Goal: Find specific page/section: Find specific page/section

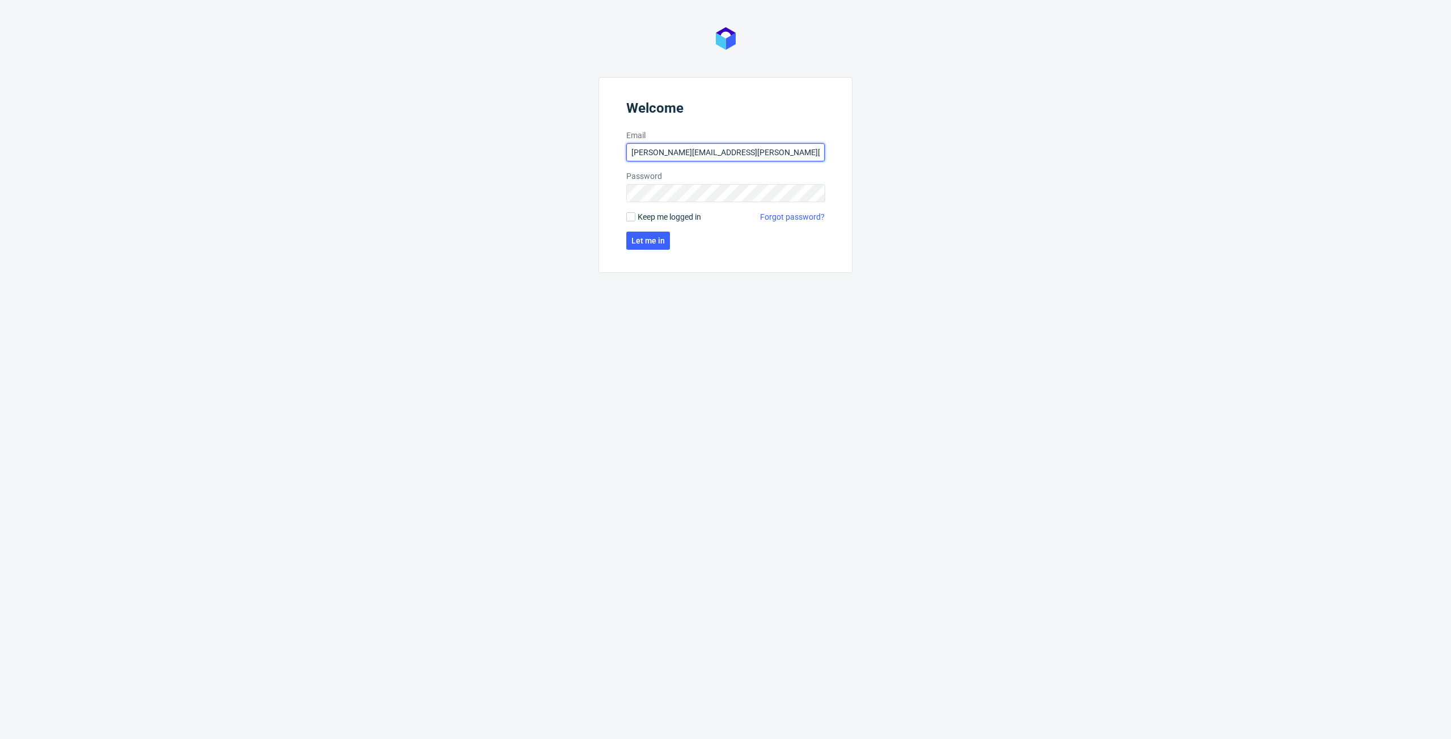
click at [645, 156] on input "[PERSON_NAME][EMAIL_ADDRESS][PERSON_NAME][DOMAIN_NAME]" at bounding box center [725, 152] width 198 height 18
type input "[PERSON_NAME][EMAIL_ADDRESS][PERSON_NAME][DOMAIN_NAME]"
click at [525, 195] on div "Welcome Email [PERSON_NAME][EMAIL_ADDRESS][PERSON_NAME][DOMAIN_NAME] Password K…" at bounding box center [725, 369] width 1451 height 739
click button "Let me in" at bounding box center [648, 241] width 44 height 18
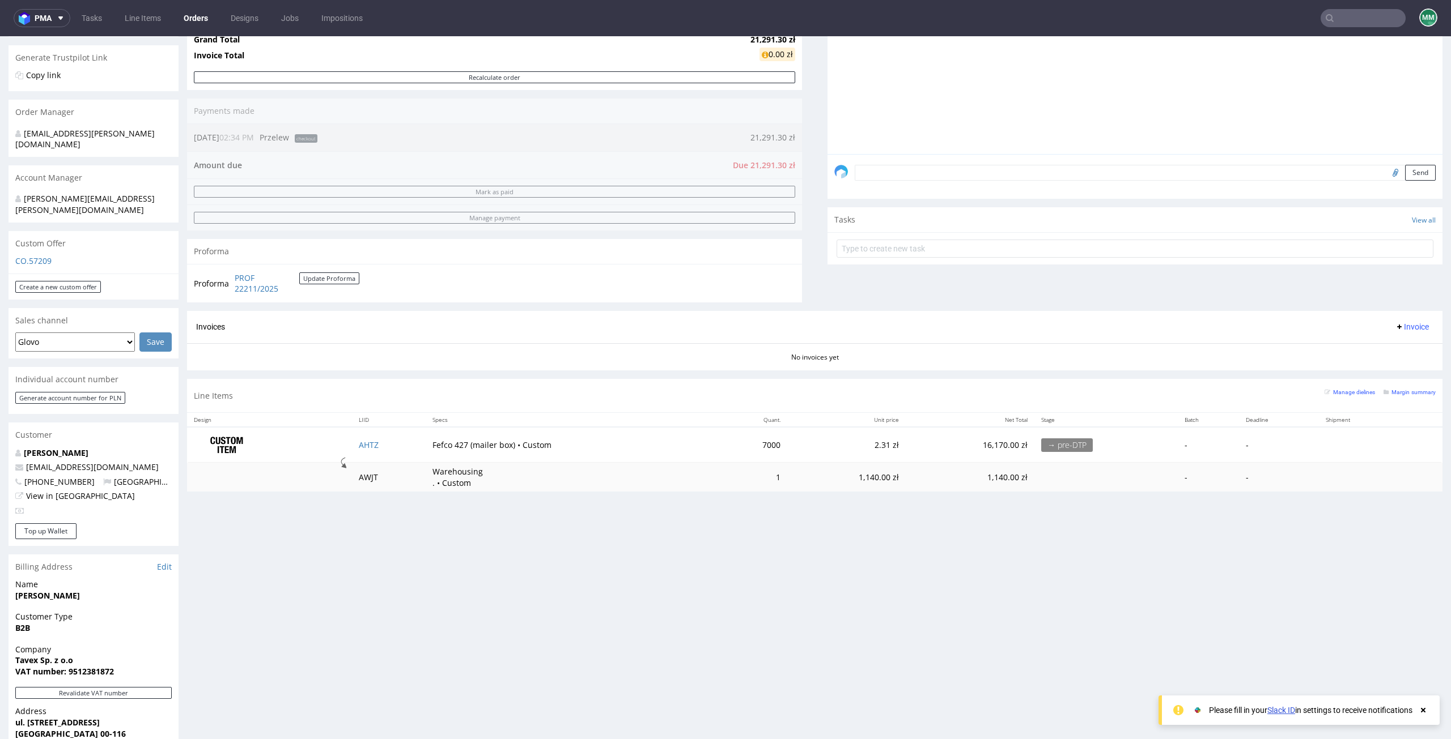
scroll to position [227, 0]
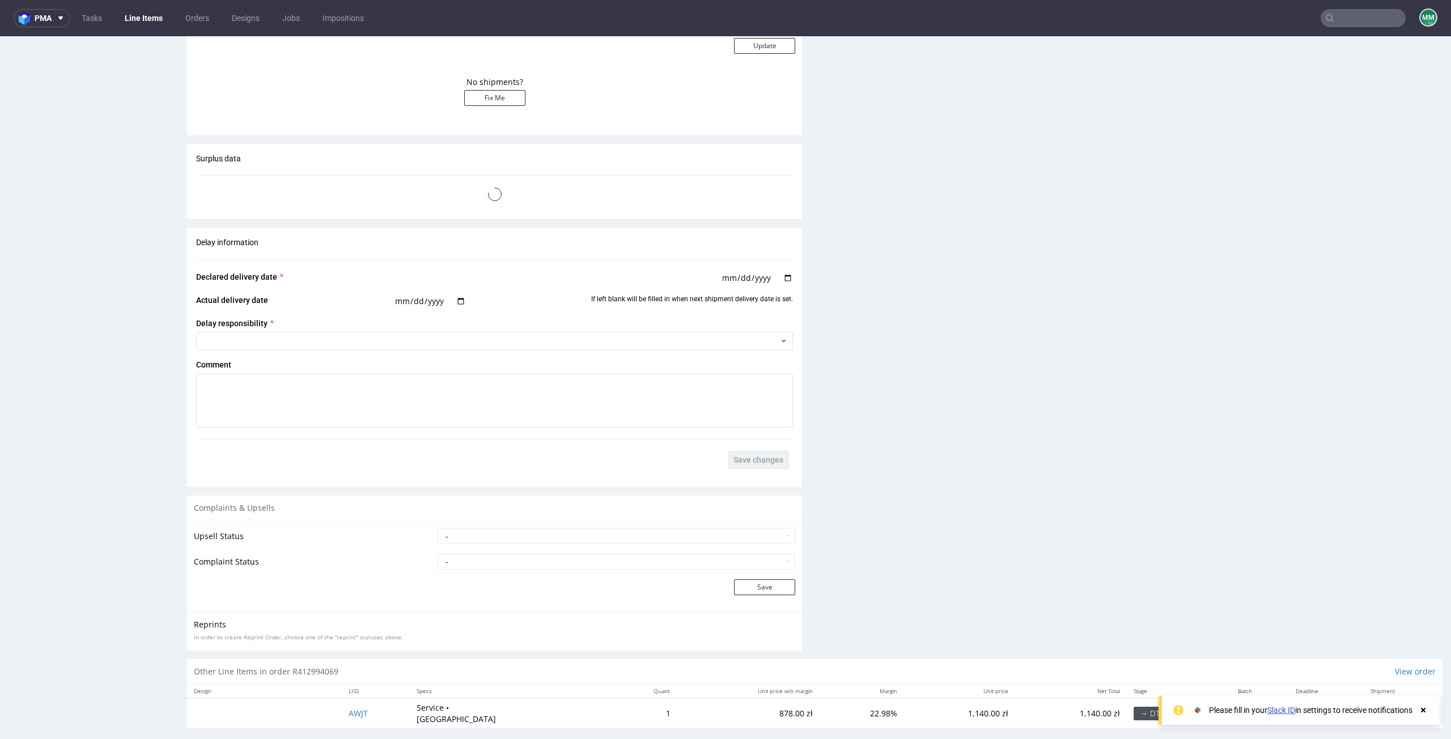
scroll to position [3, 0]
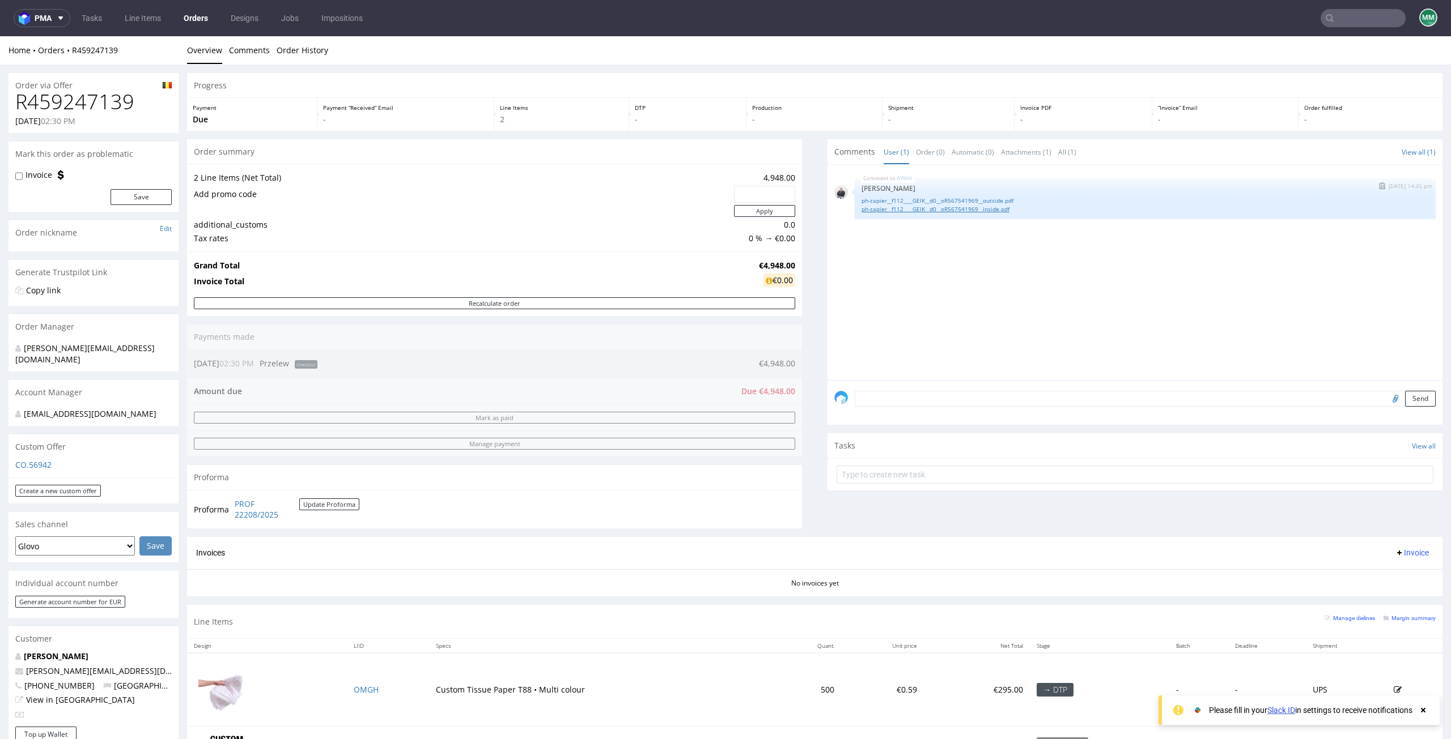
click at [880, 212] on link "ph-zapier__f112____GEIK__d0__oR567541969__inside.pdf" at bounding box center [1144, 209] width 567 height 8
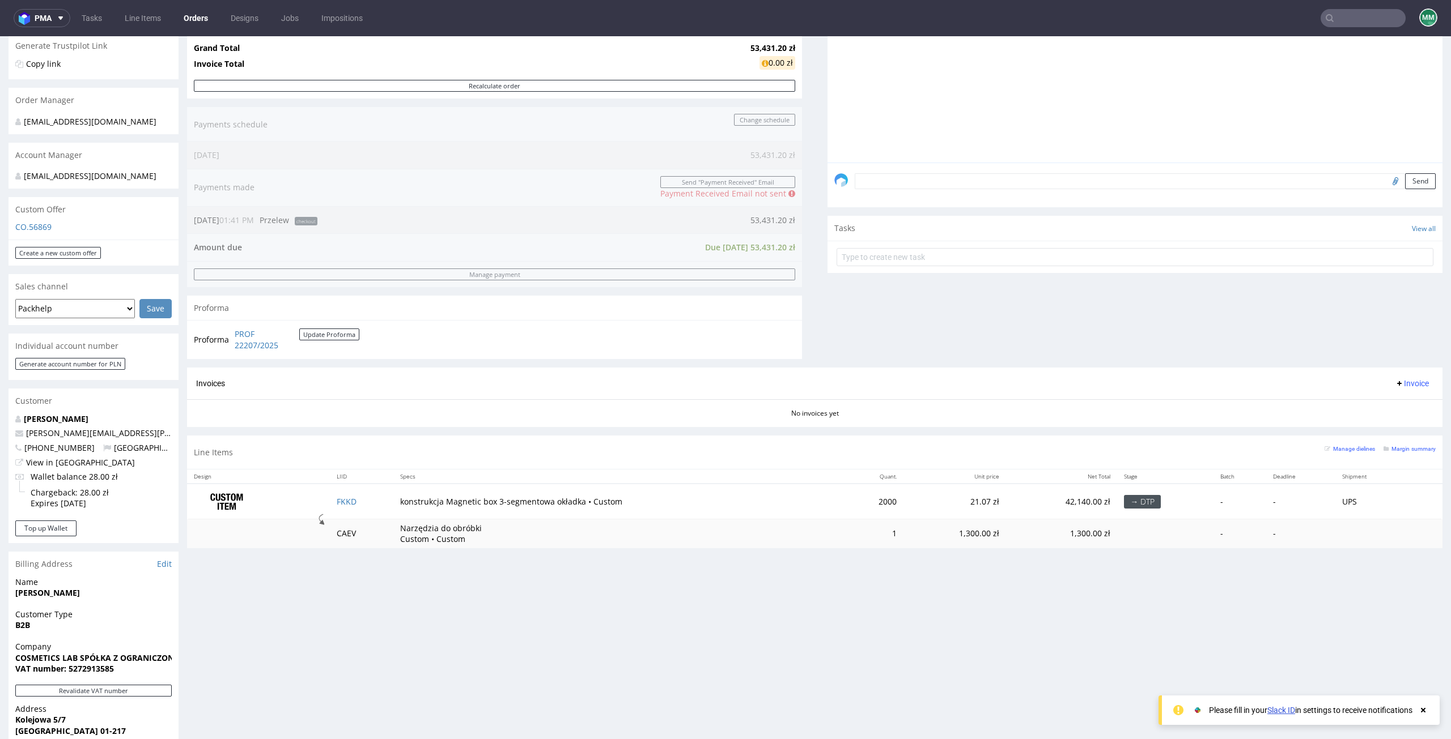
scroll to position [340, 0]
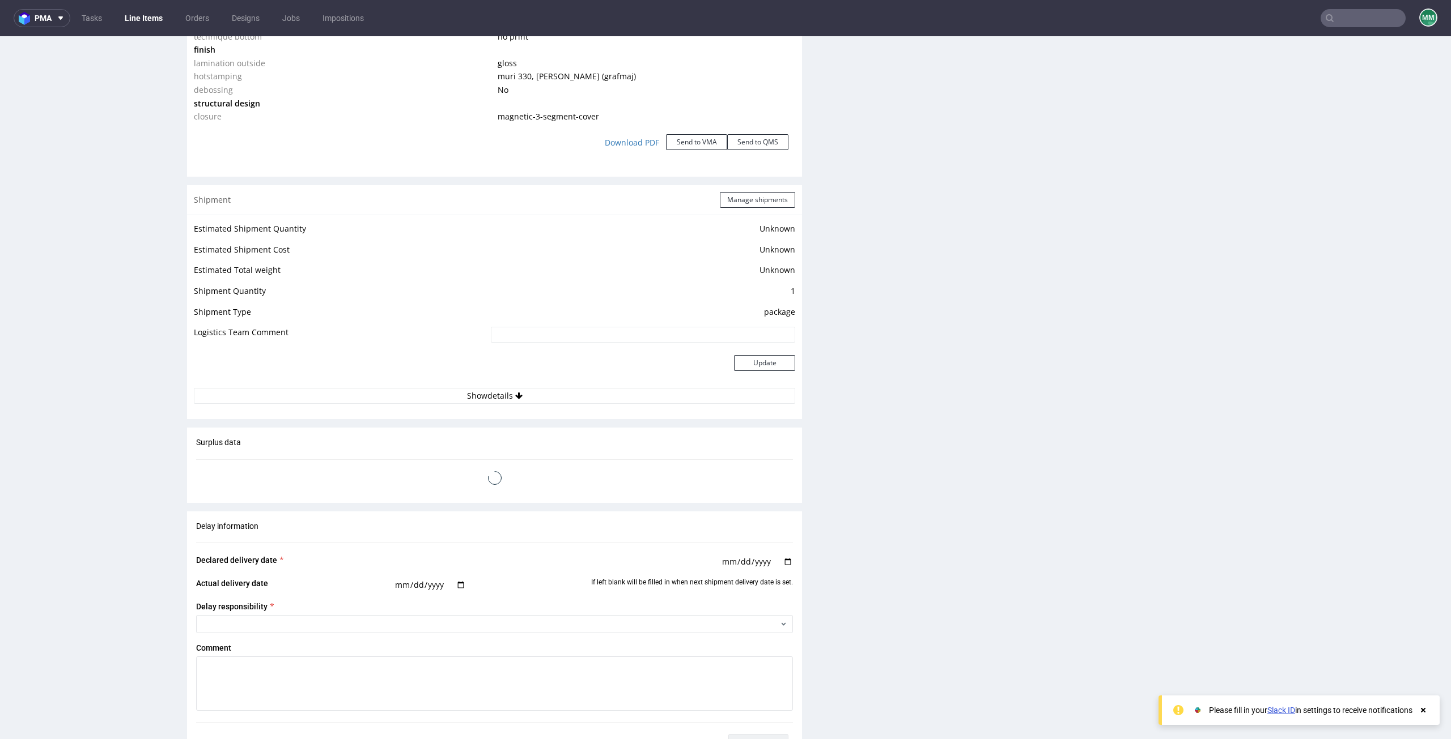
scroll to position [1077, 0]
